Goal: Task Accomplishment & Management: Manage account settings

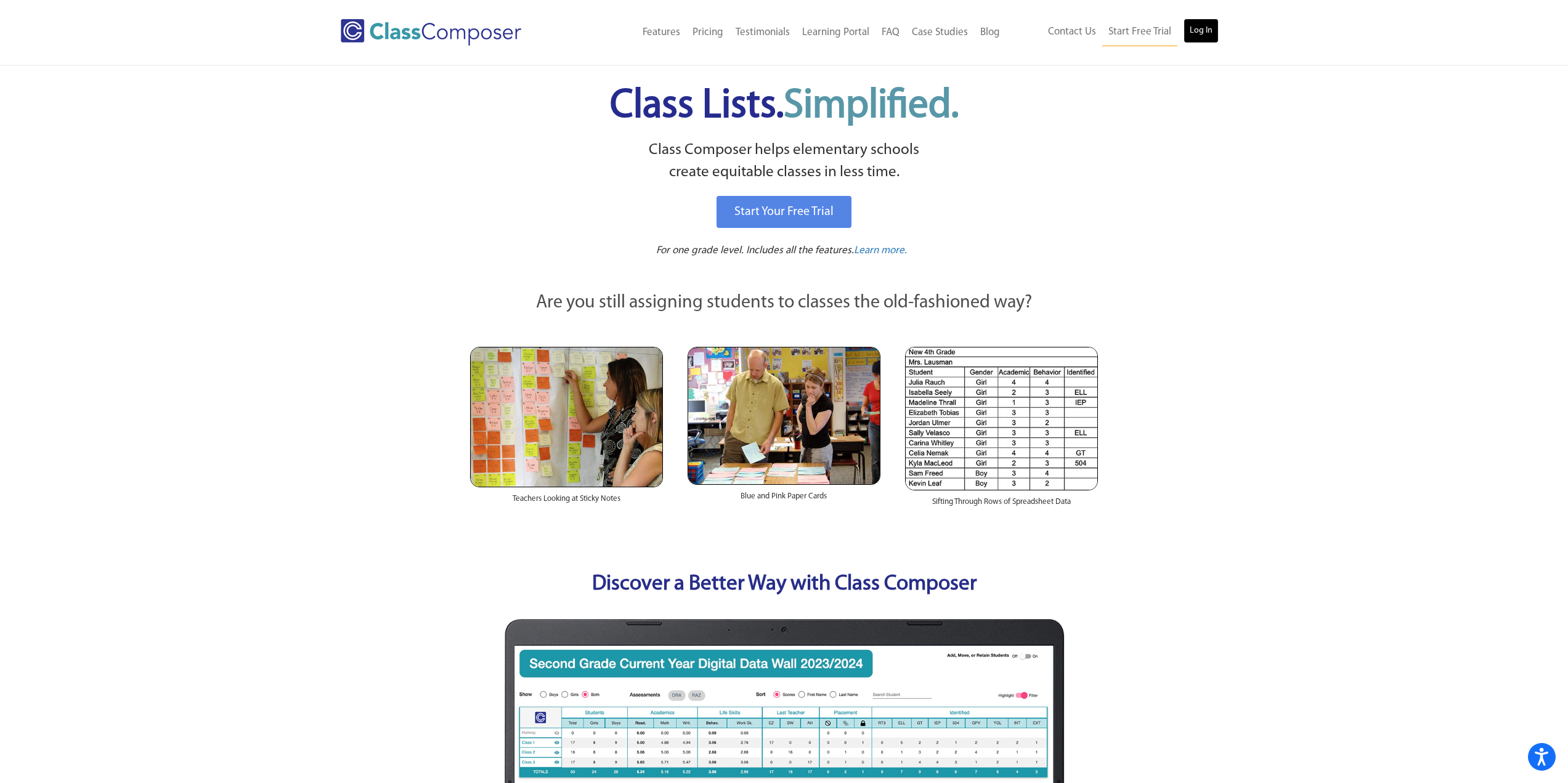
click at [1202, 33] on link "Log In" at bounding box center [1201, 30] width 35 height 24
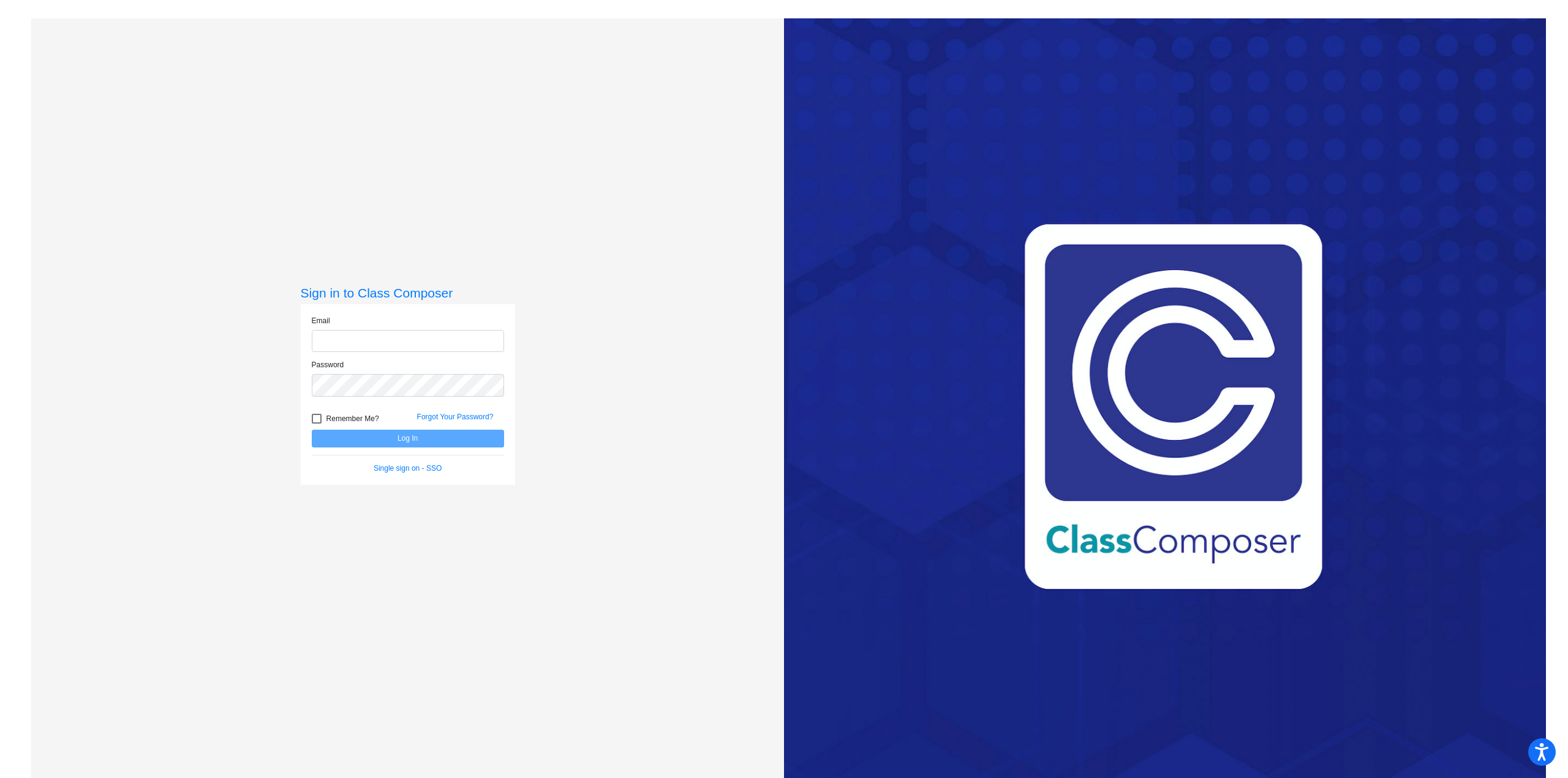
type input "[EMAIL_ADDRESS][DOMAIN_NAME]"
click at [474, 437] on button "Log In" at bounding box center [408, 439] width 193 height 18
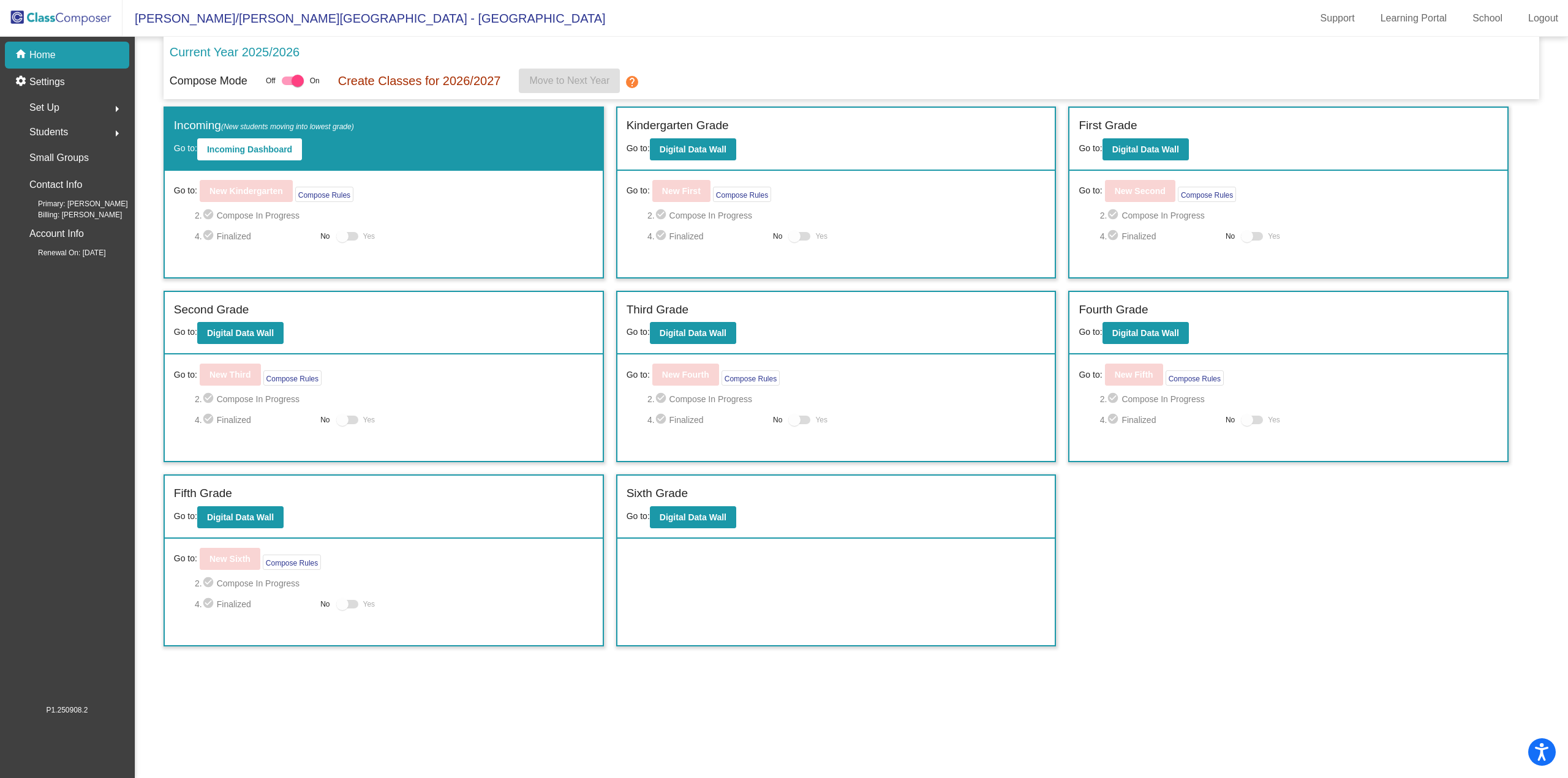
click at [48, 107] on span "Set Up" at bounding box center [44, 108] width 30 height 17
click at [48, 191] on p "Users" at bounding box center [42, 187] width 24 height 15
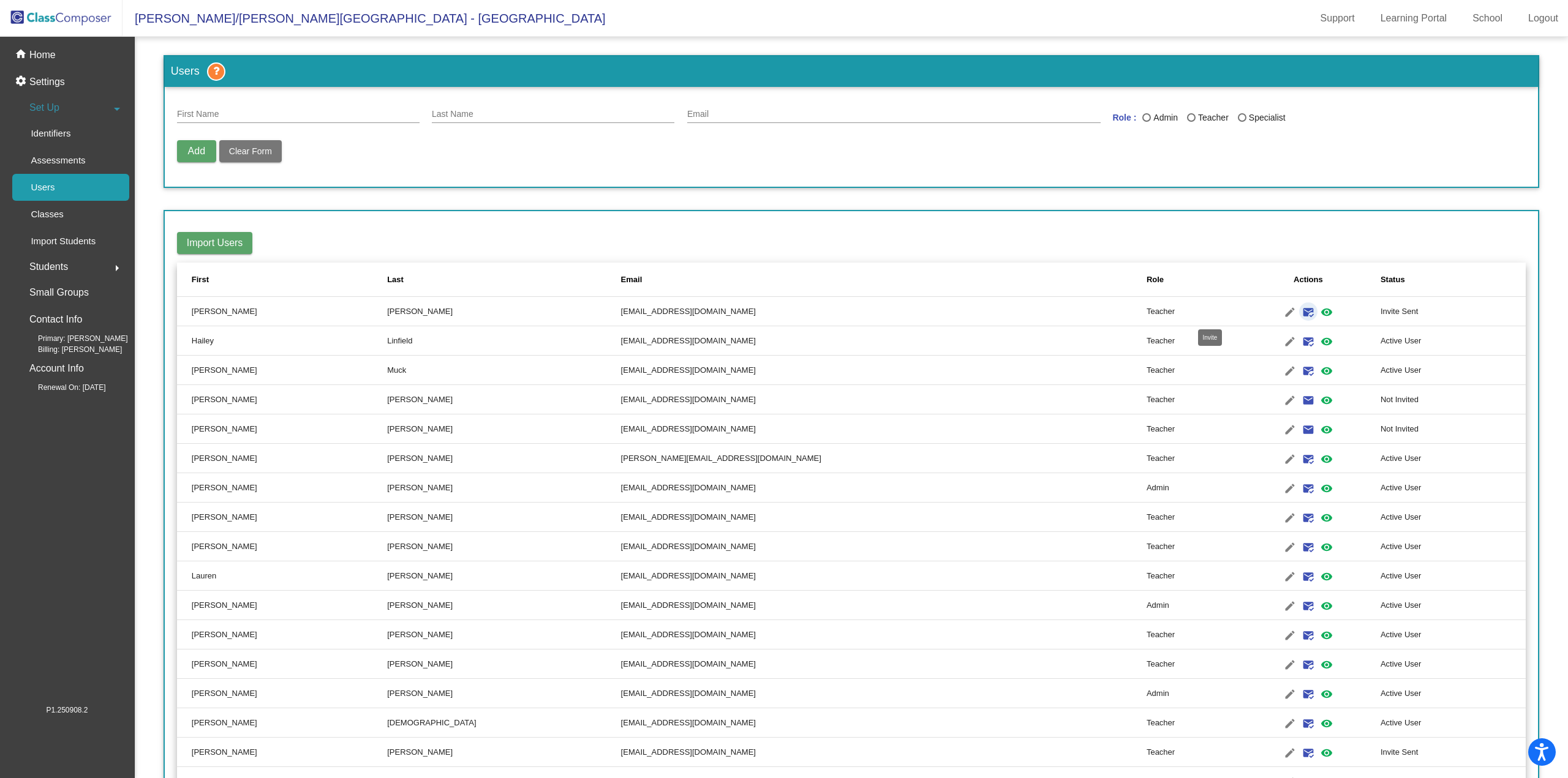
click at [1301, 308] on mat-icon "mark_email_read" at bounding box center [1308, 312] width 15 height 15
